Goal: Information Seeking & Learning: Find specific fact

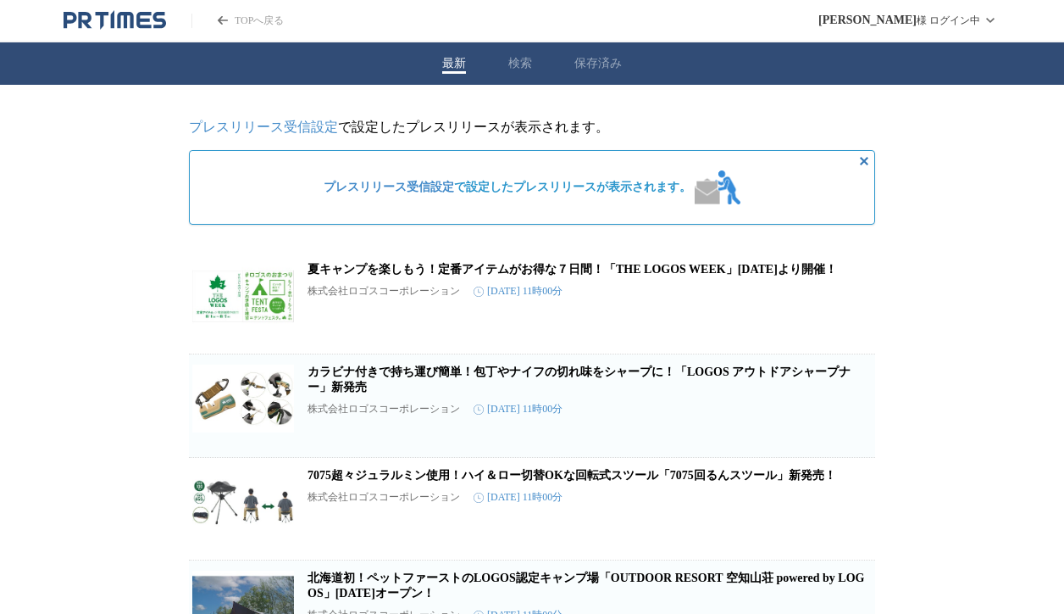
click at [532, 64] on div "最新 検索 保存済み" at bounding box center [532, 63] width 1064 height 42
click at [522, 64] on button "検索" at bounding box center [520, 63] width 24 height 15
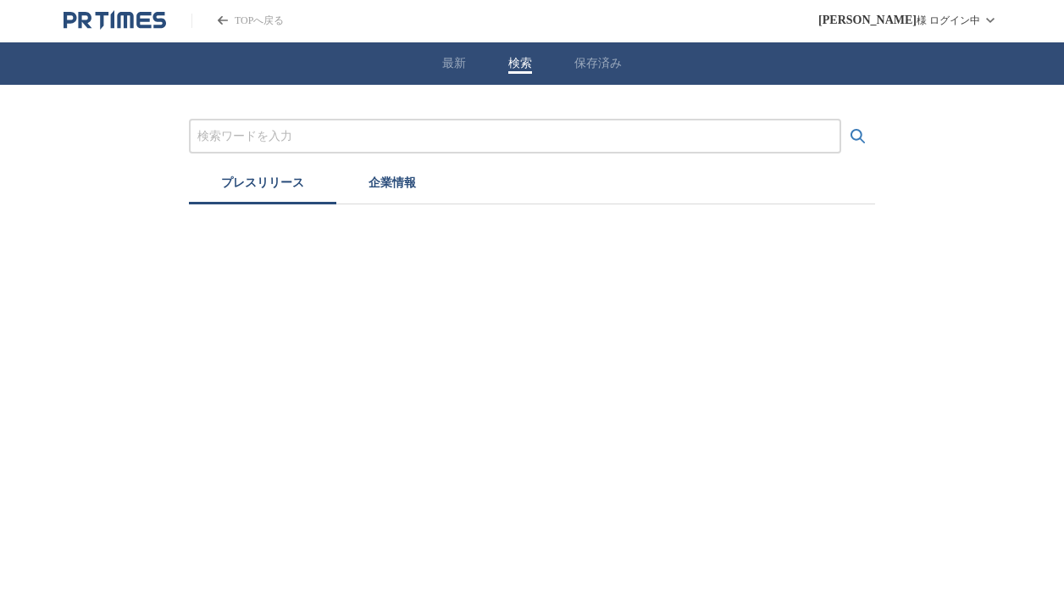
click at [364, 143] on input "プレスリリースおよび企業を検索する" at bounding box center [515, 136] width 636 height 19
type input "a"
click at [842, 119] on button "検索する" at bounding box center [859, 136] width 34 height 34
drag, startPoint x: 277, startPoint y: 133, endPoint x: 351, endPoint y: 131, distance: 73.7
click at [331, 133] on input "旭化成ホームプロダクツ" at bounding box center [515, 136] width 636 height 19
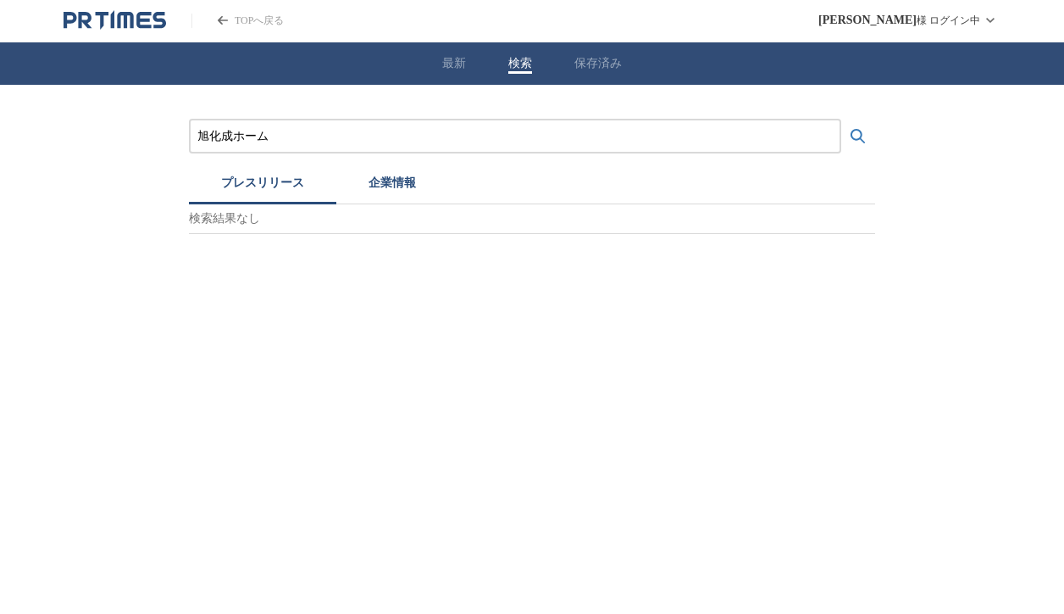
type input "旭化成ホーム"
click at [842, 119] on button "検索する" at bounding box center [859, 136] width 34 height 34
click at [164, 30] on icon "PR TIMESのトップページはこちら" at bounding box center [115, 20] width 103 height 20
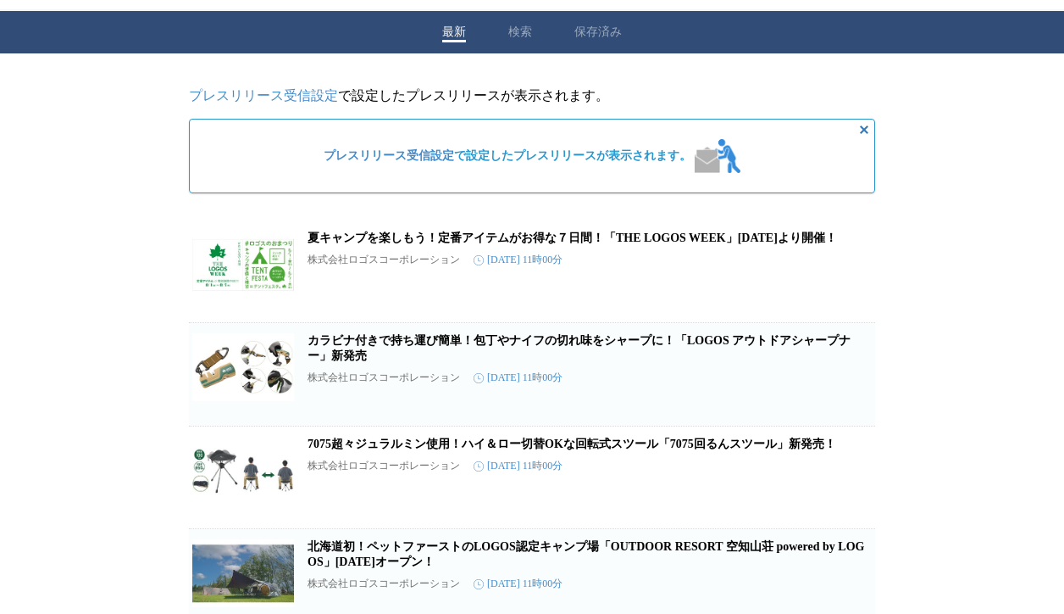
scroll to position [46, 0]
